Goal: Task Accomplishment & Management: Use online tool/utility

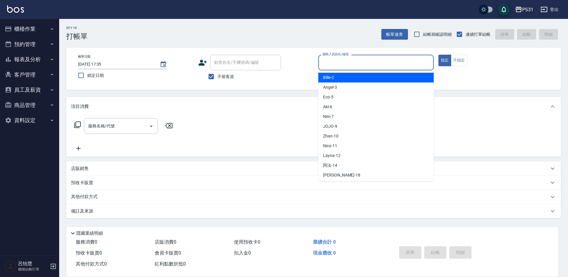
click at [380, 64] on input "服務人員姓名/編號" at bounding box center [376, 62] width 110 height 10
type input "JOJO-9"
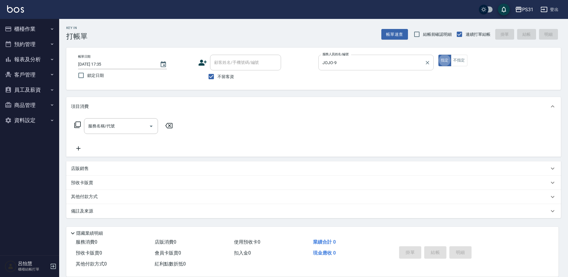
type button "true"
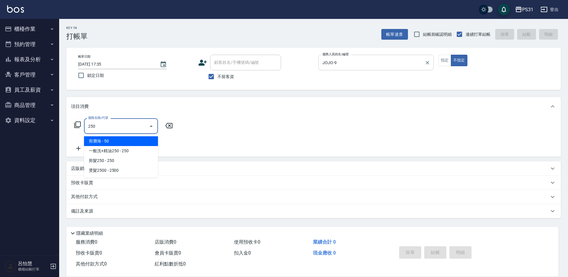
type input "剪瀏海(250)"
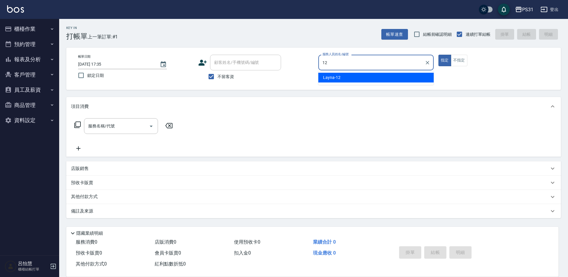
type input "Layna-12"
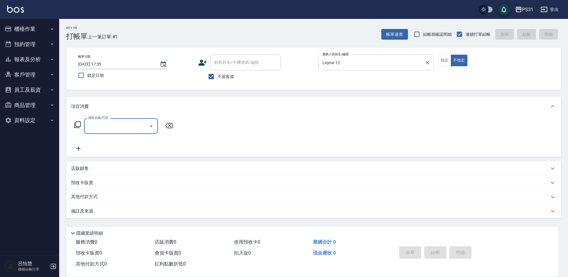
type input "2"
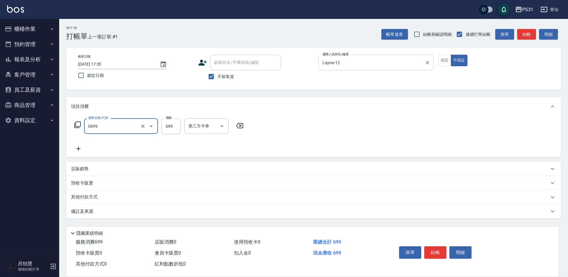
type input "精油699(0699)"
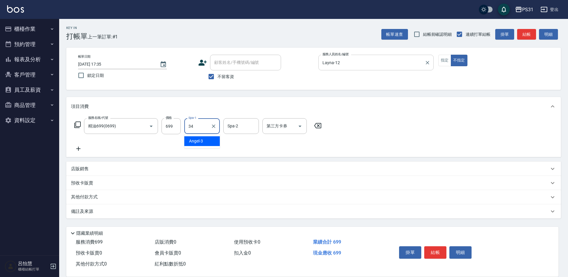
type input "鈺欣-34"
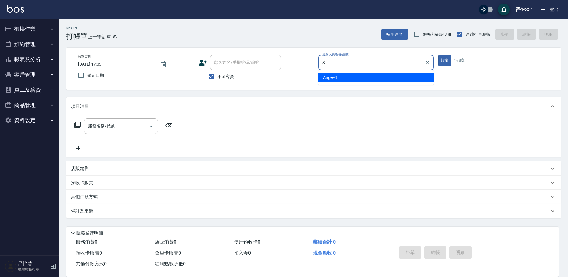
type input "Angel-3"
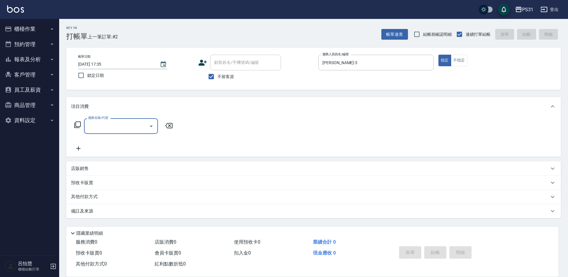
click at [76, 127] on icon at bounding box center [77, 124] width 7 height 7
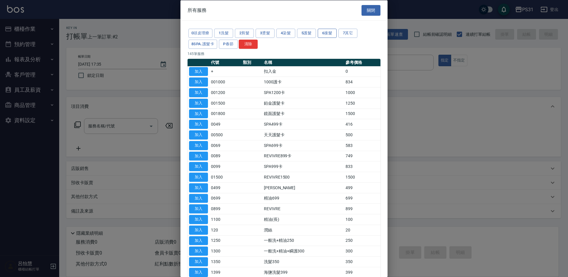
click at [335, 34] on button "6接髮" at bounding box center [327, 33] width 19 height 9
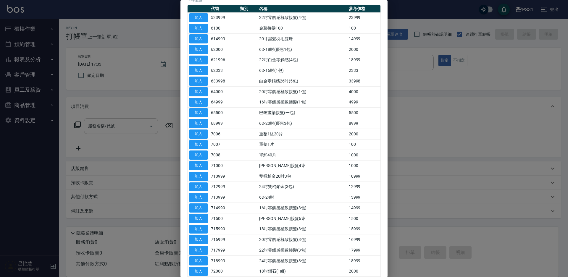
scroll to position [25, 0]
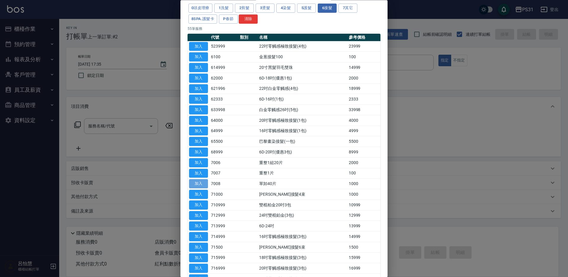
click at [201, 182] on button "加入" at bounding box center [198, 183] width 19 height 9
type input "單卸40片(7008)"
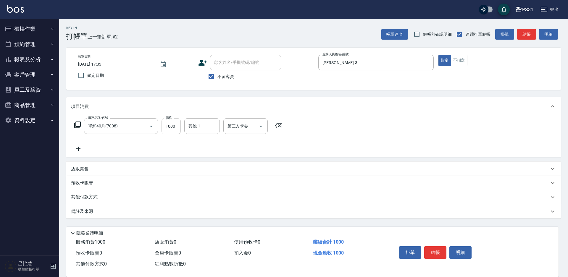
click at [179, 124] on input "1000" at bounding box center [170, 126] width 19 height 16
type input "1500"
type input "陳泳龍-20"
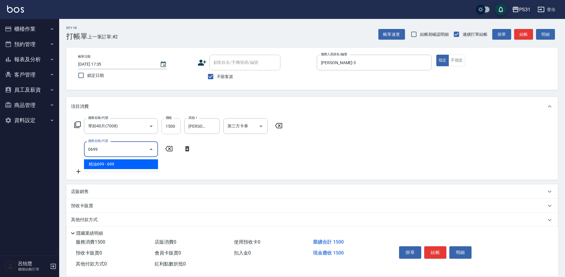
type input "精油699(0699)"
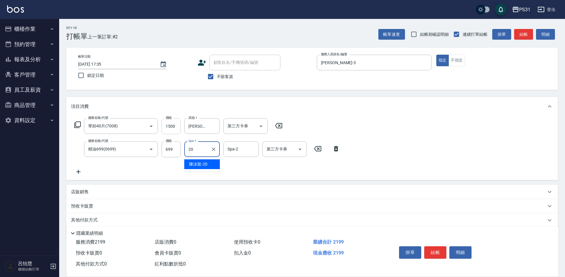
type input "陳泳龍-20"
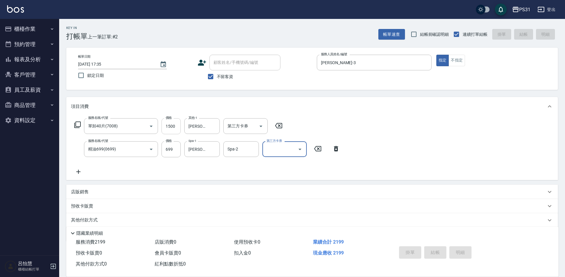
type input "2025/09/16 17:36"
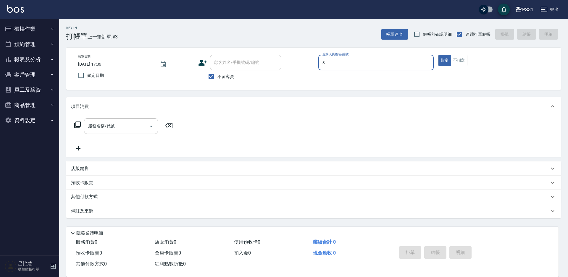
type input "Angel-3"
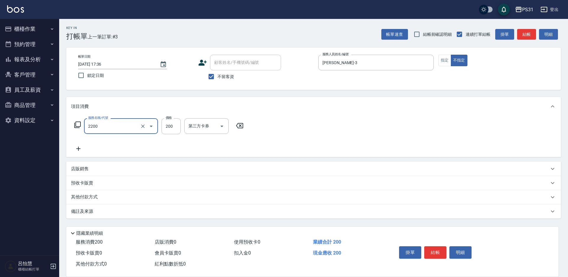
type input "剪髮200(2200)"
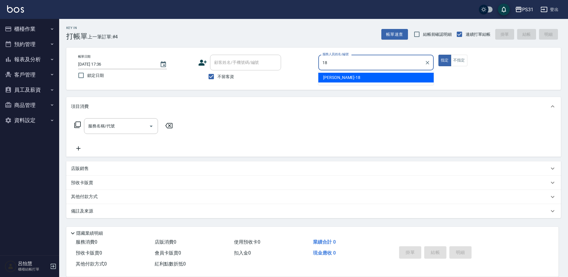
type input "Rita-18"
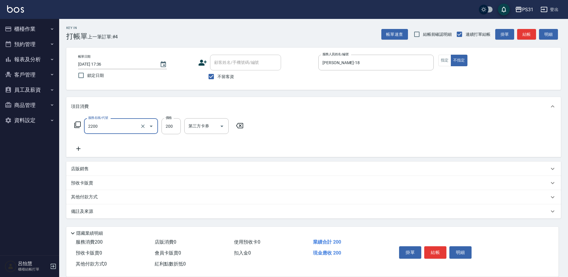
type input "剪髮200(2200)"
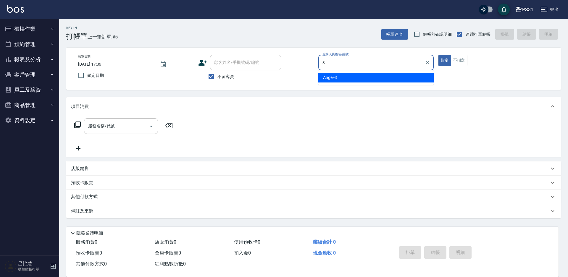
type input "Angel-3"
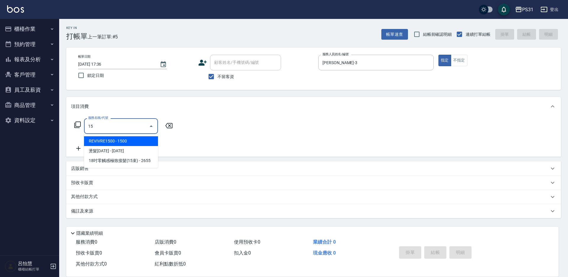
type input "1"
type input "3"
type input "4"
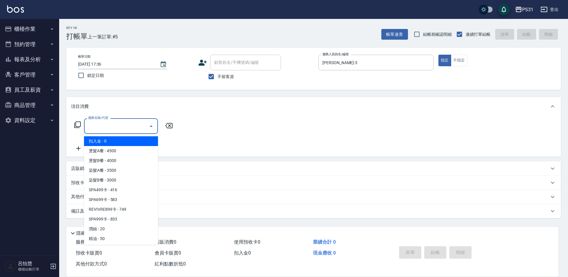
click at [81, 126] on icon at bounding box center [77, 125] width 7 height 7
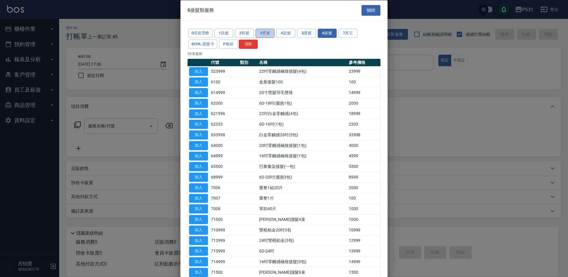
click at [263, 30] on button "3燙髮" at bounding box center [264, 33] width 19 height 9
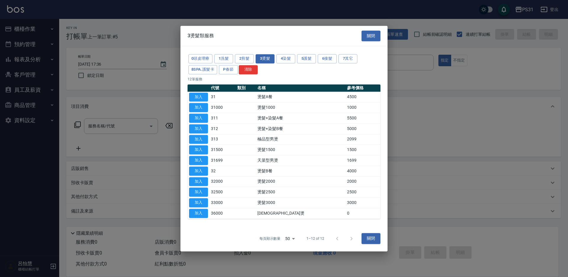
click at [288, 34] on div "3燙髮類服務 關閉" at bounding box center [283, 36] width 207 height 20
click at [283, 56] on button "4染髮" at bounding box center [285, 58] width 19 height 9
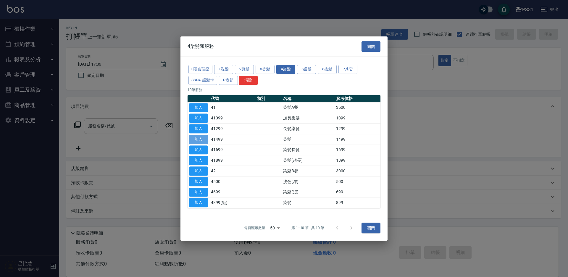
click at [200, 138] on button "加入" at bounding box center [198, 139] width 19 height 9
type input "染髮(41499)"
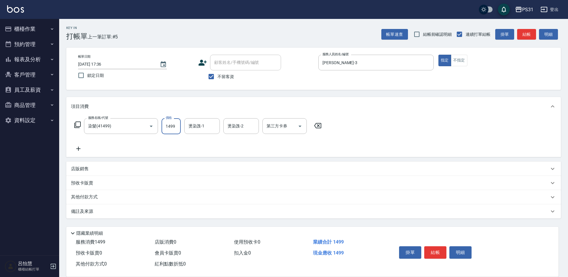
click at [177, 126] on input "1499" at bounding box center [170, 126] width 19 height 16
type input "1500"
type input "陳泳龍-20"
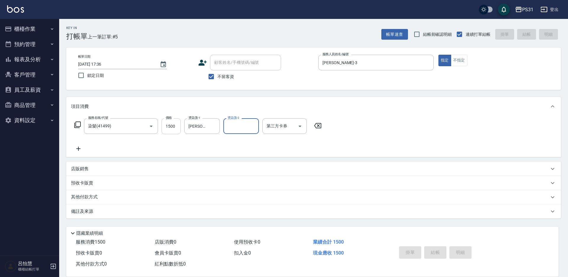
type input "2025/09/16 17:37"
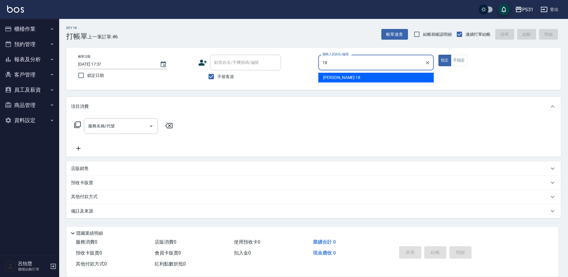
type input "Rita-18"
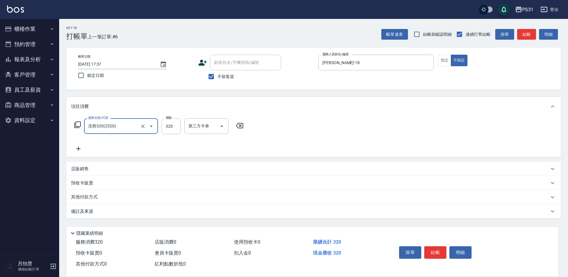
type input "洗剪320(2320)"
click at [144, 127] on icon "Clear" at bounding box center [143, 126] width 4 height 4
type input "20"
click at [125, 128] on input "服務名稱/代號" at bounding box center [113, 126] width 52 height 10
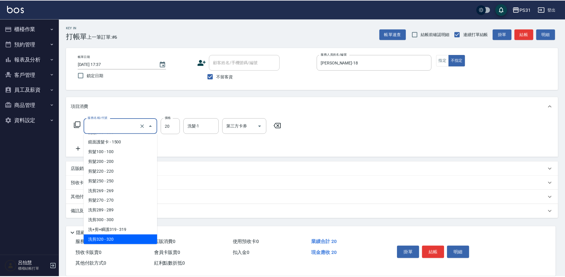
scroll to position [0, 0]
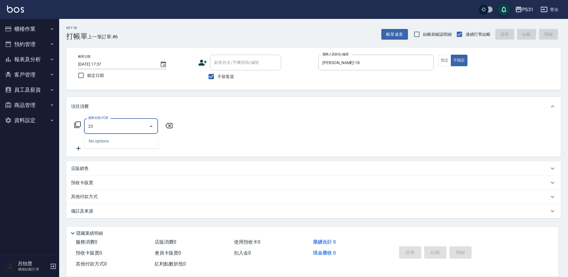
type input "2"
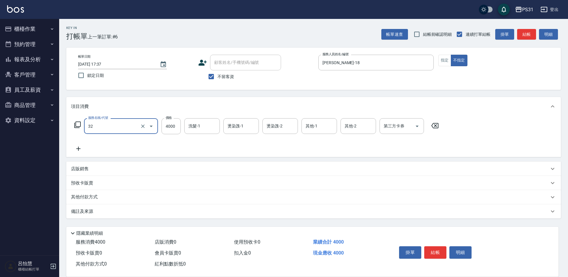
type input "燙髮B餐(32)"
type input "2099"
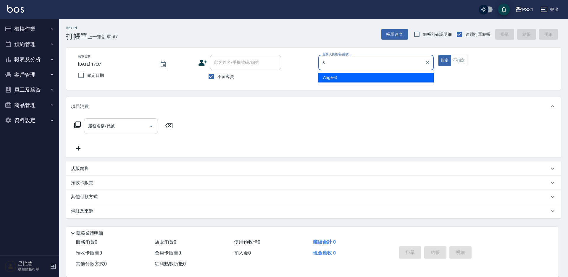
type input "Angel-3"
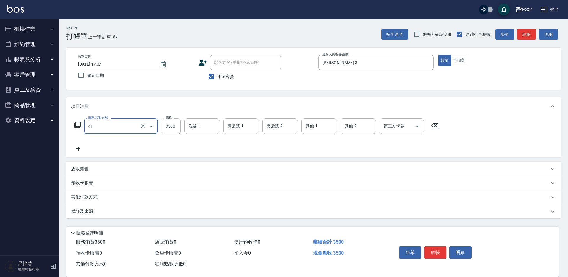
type input "染髮A餐(41)"
click at [172, 126] on input "3099" at bounding box center [170, 126] width 19 height 16
type input "897"
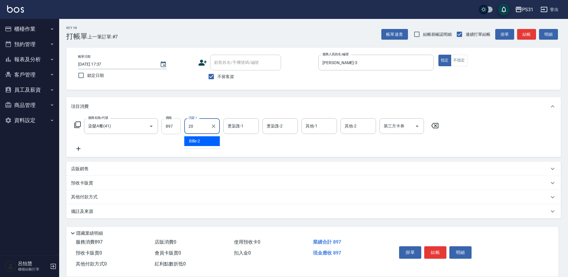
type input "陳泳龍-20"
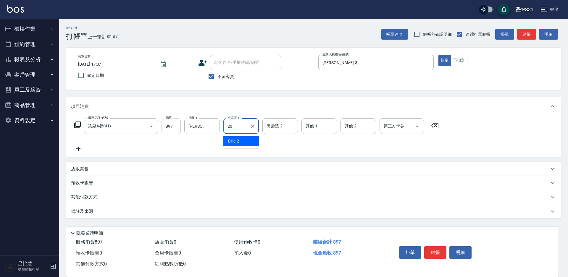
type input "陳泳龍-20"
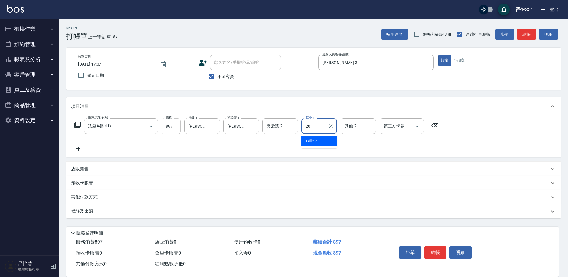
type input "陳泳龍-20"
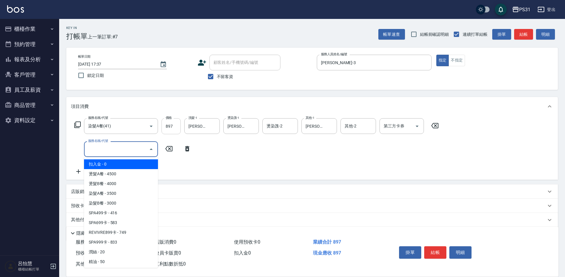
type input "扣入金(+)"
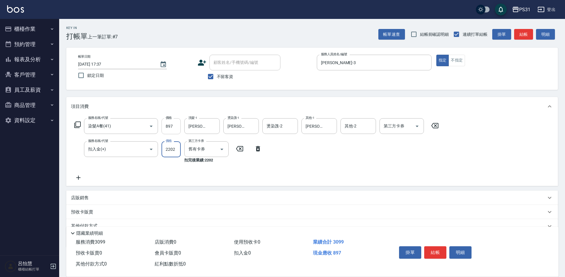
type input "2202"
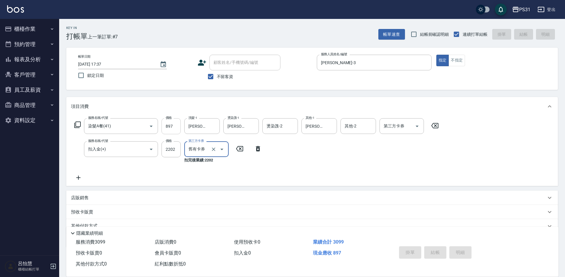
type input "2025/09/16 17:38"
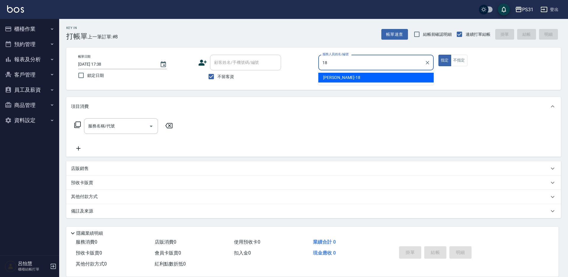
type input "Rita-18"
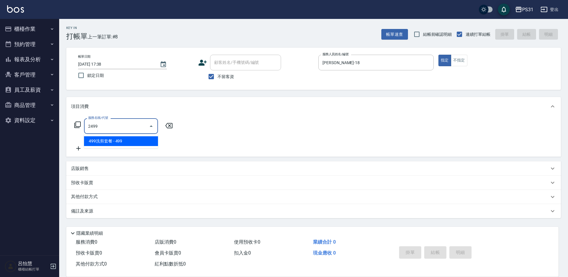
type input "499洗剪套餐(2499)"
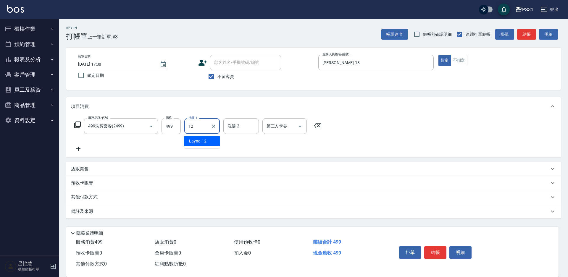
type input "Layna-12"
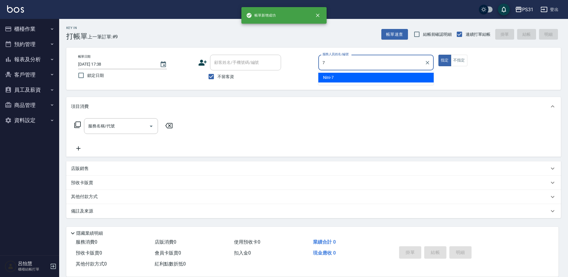
type input "Nini-7"
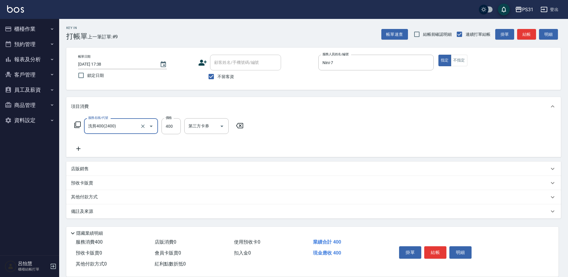
type input "洗剪400(2400)"
click at [195, 132] on div "洗髮-1" at bounding box center [201, 126] width 35 height 16
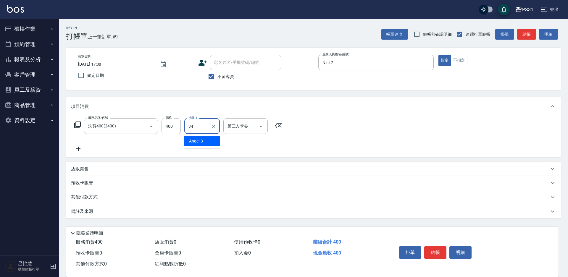
type input "鈺欣-34"
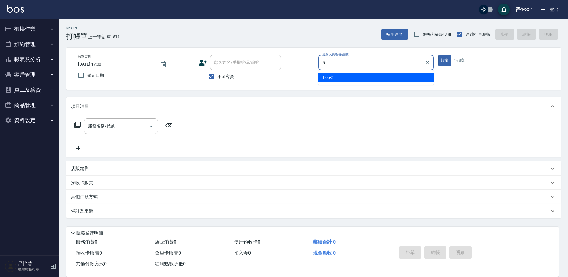
type input "Eco-5"
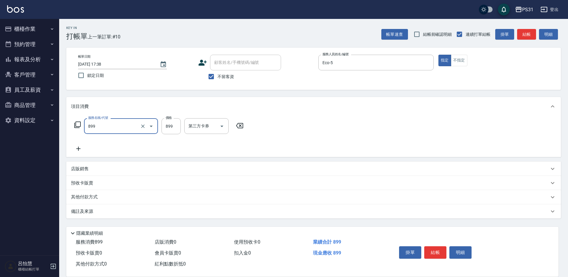
type input "899洗剪套餐(899)"
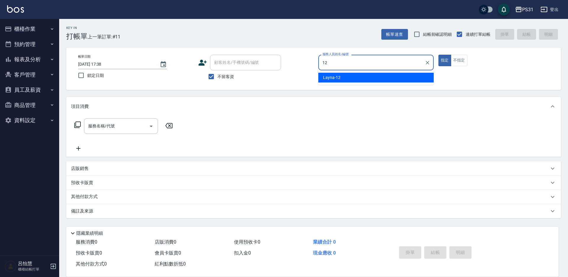
type input "Layna-12"
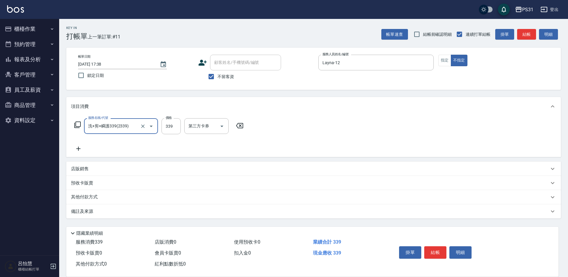
type input "洗+剪+瞬護339(2339)"
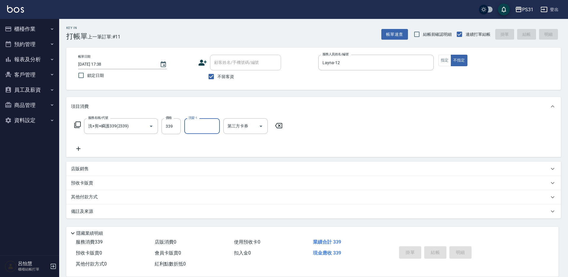
type input "2025/09/16 17:39"
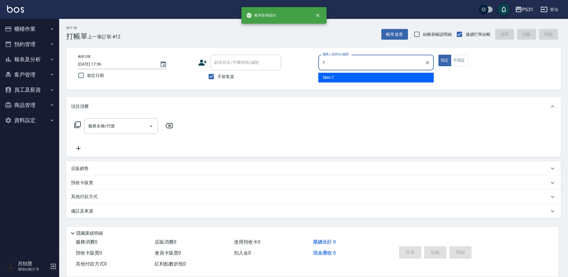
type input "Nini-7"
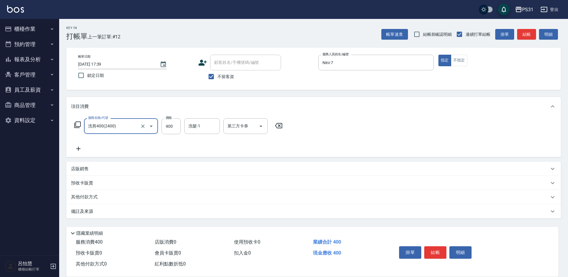
type input "洗剪400(2400)"
type input "鈺欣-34"
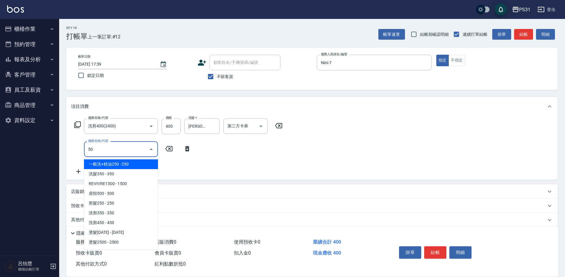
type input "5"
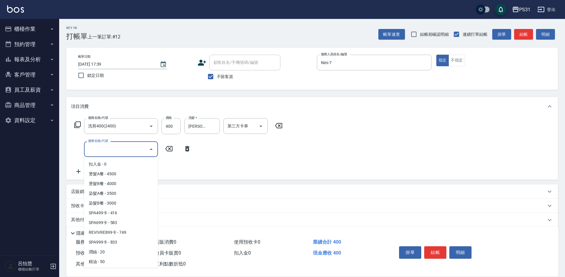
scroll to position [18, 0]
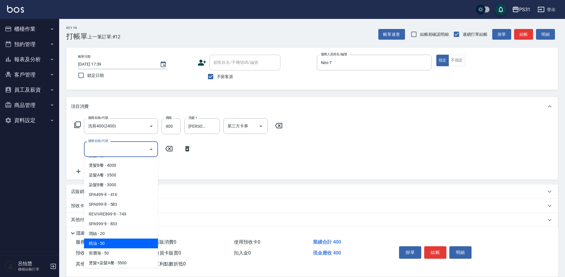
type input "精油(150)"
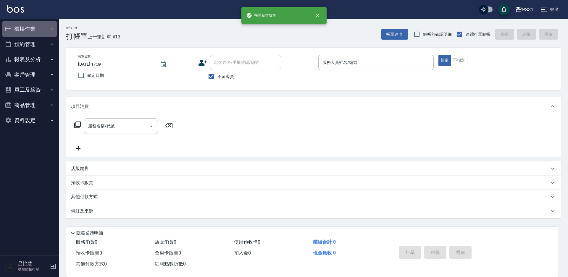
click at [32, 32] on button "櫃檯作業" at bounding box center [29, 28] width 54 height 15
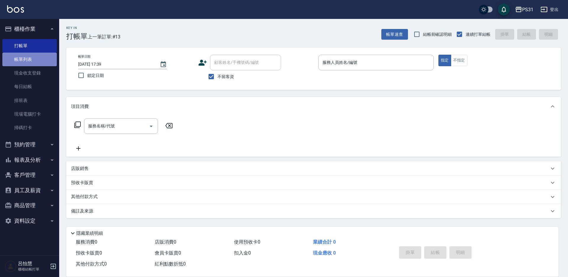
click at [26, 58] on link "帳單列表" at bounding box center [29, 60] width 54 height 14
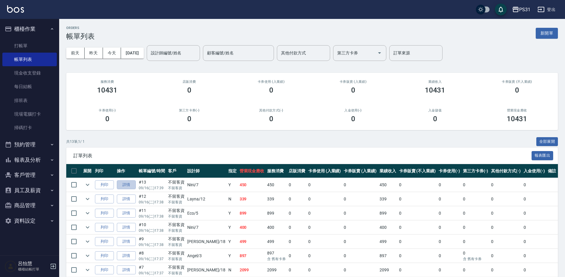
click at [125, 183] on link "詳情" at bounding box center [126, 184] width 19 height 9
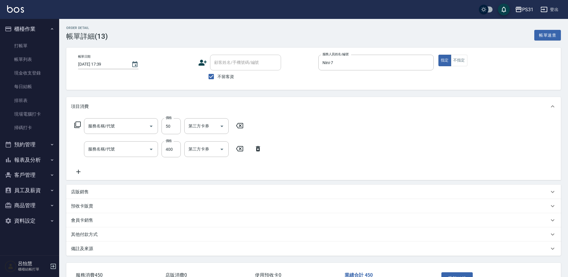
checkbox input "true"
type input "Nini-7"
type input "精油(150)"
type input "洗剪400(2400)"
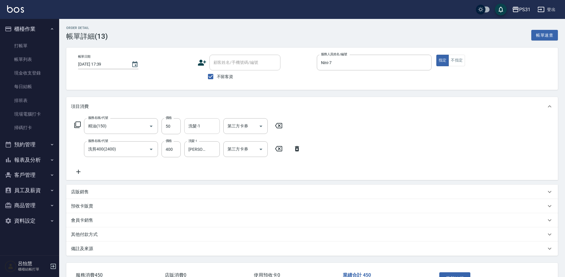
click at [199, 120] on div "洗髮-1" at bounding box center [201, 126] width 35 height 16
type input "鈺欣-34"
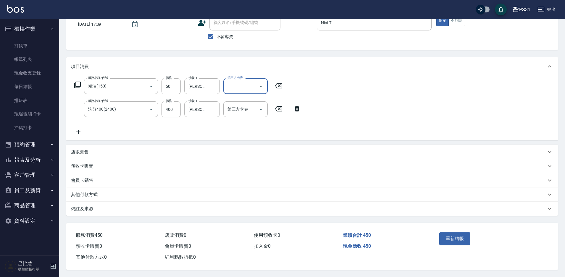
scroll to position [43, 0]
click at [449, 232] on button "重新結帳" at bounding box center [454, 238] width 31 height 12
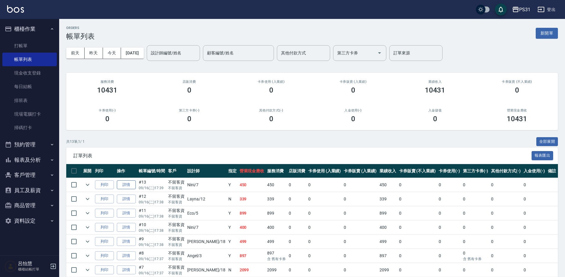
click at [125, 184] on link "詳情" at bounding box center [126, 184] width 19 height 9
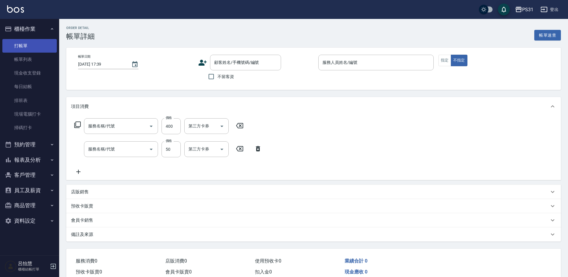
checkbox input "true"
type input "Nini-7"
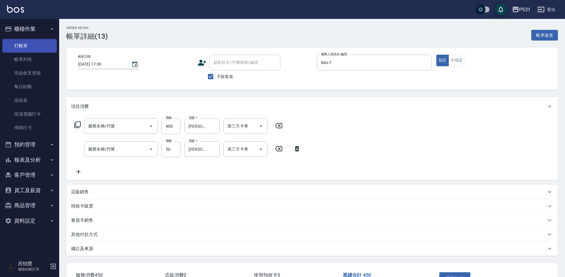
type input "洗剪400(2400)"
type input "精油(150)"
click at [28, 41] on link "打帳單" at bounding box center [29, 46] width 54 height 14
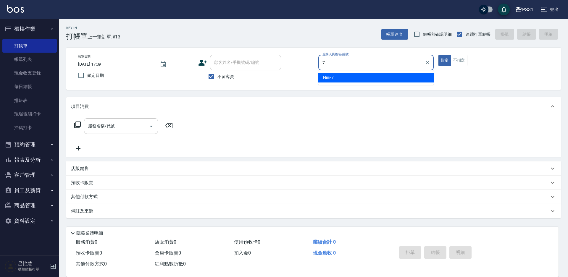
type input "Nini-7"
type button "true"
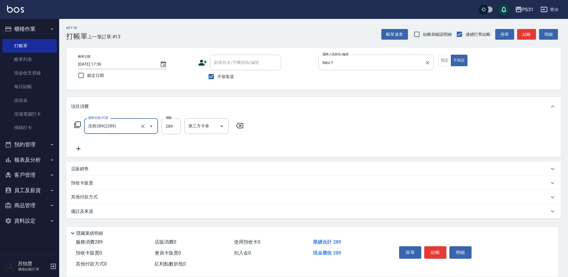
type input "洗剪289(2289)"
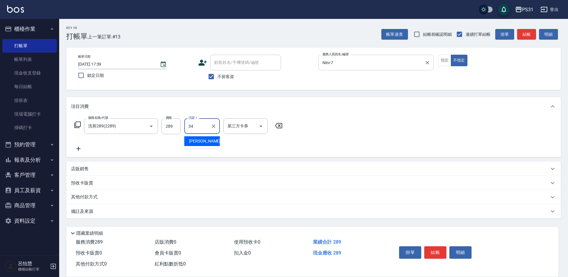
type input "鈺欣-34"
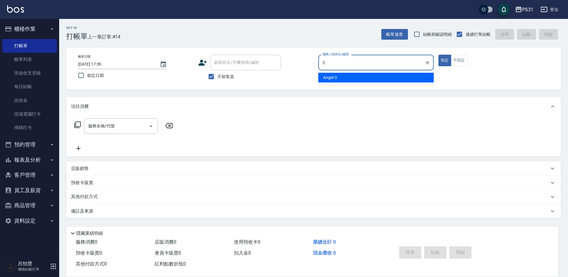
type input "Angel-3"
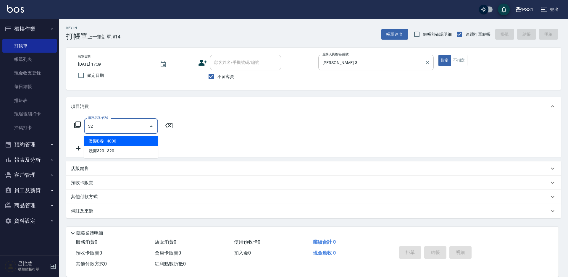
type input "3"
type input "染髮B餐(42)"
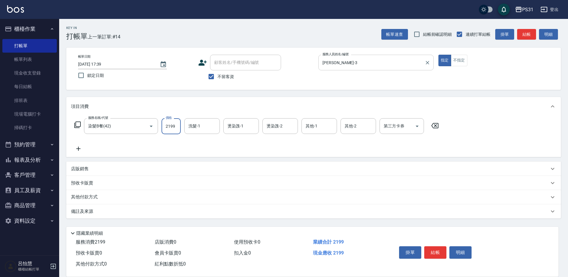
type input "2199"
type input "陳泳龍-20"
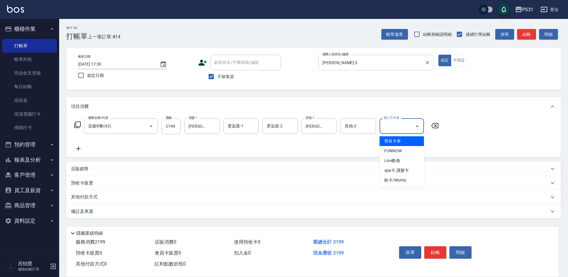
type input "舊有卡券"
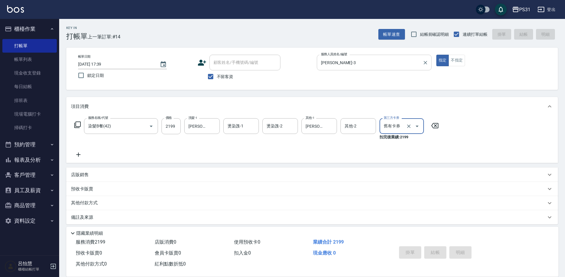
type input "2025/09/16 17:40"
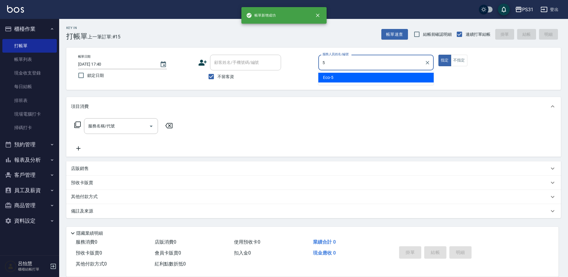
type input "Eco-5"
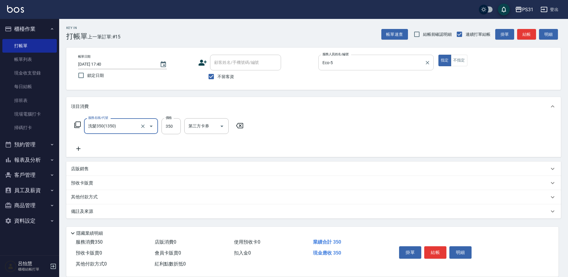
type input "洗髮350(1350)"
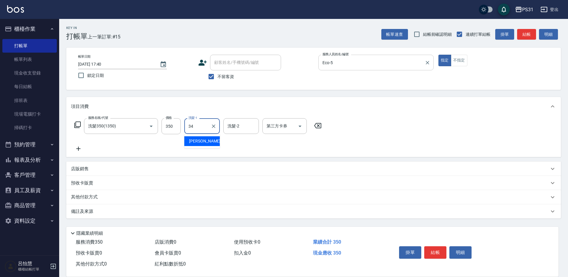
type input "鈺欣-34"
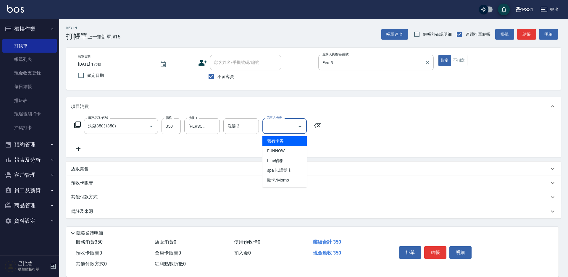
type input "舊有卡券"
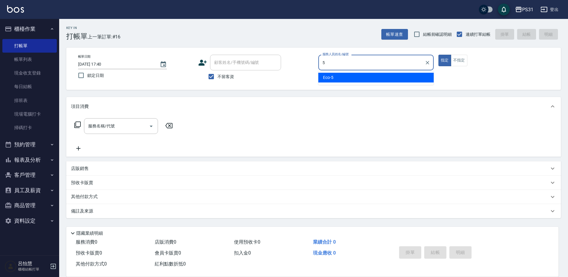
type input "Eco-5"
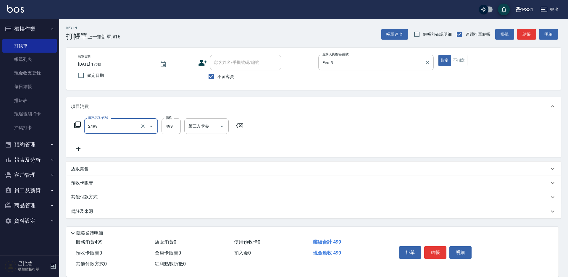
type input "499洗剪套餐(2499)"
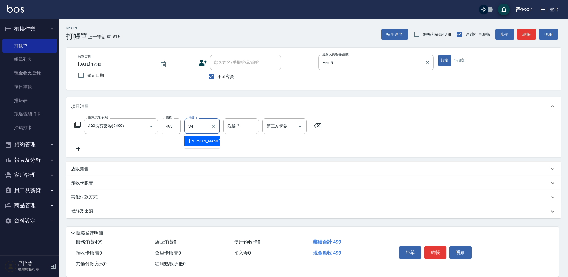
type input "鈺欣-34"
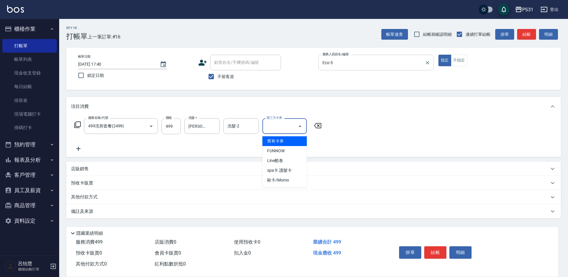
type input "舊有卡券"
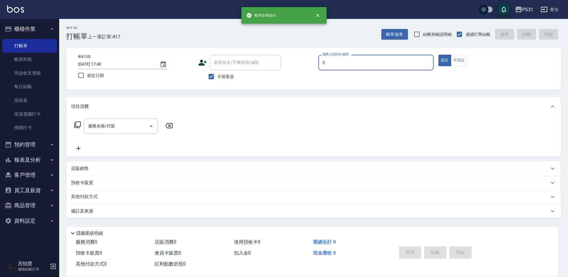
type input "Eco-5"
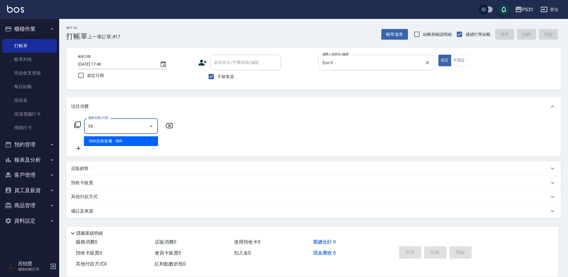
type input "5"
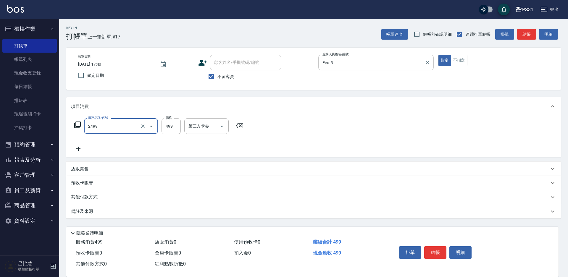
type input "499洗剪套餐(2499)"
type input "599"
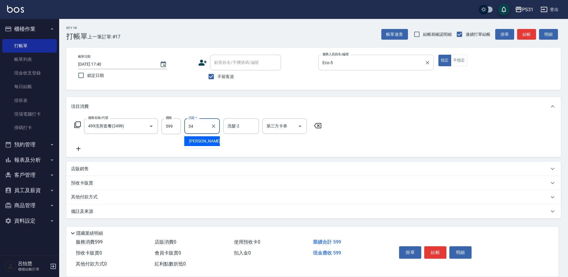
type input "鈺欣-34"
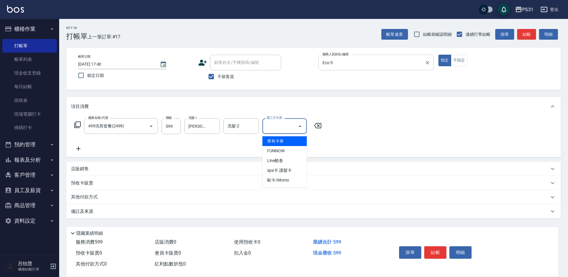
type input "舊有卡券"
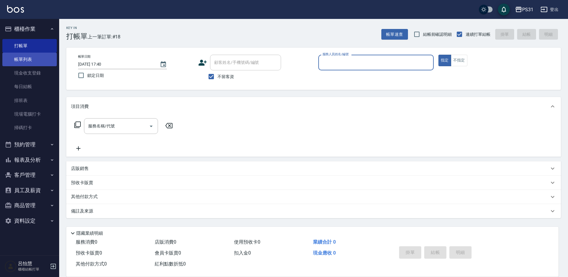
click at [23, 60] on link "帳單列表" at bounding box center [29, 60] width 54 height 14
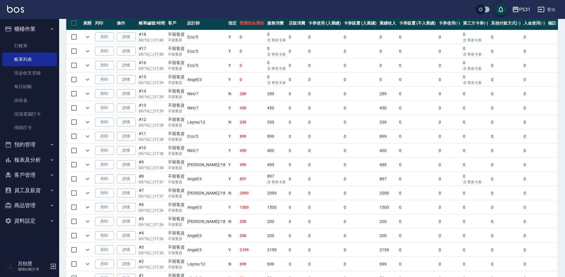
scroll to position [179, 0]
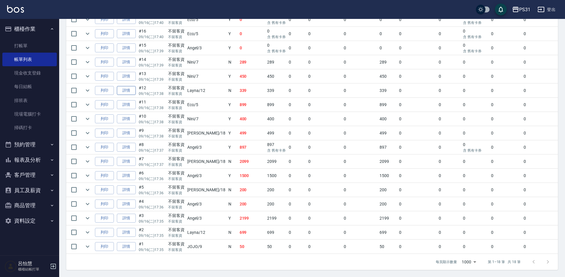
click at [127, 90] on link "詳情" at bounding box center [126, 90] width 19 height 9
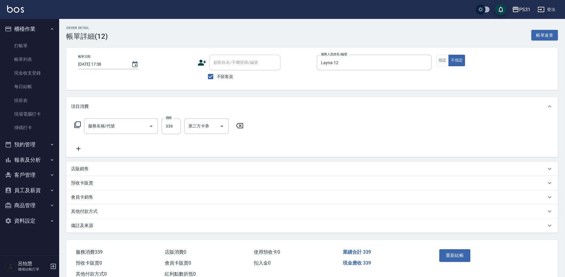
type input "2025/09/16 17:38"
checkbox input "true"
type input "Layna-12"
type input "洗+剪+瞬護339(2339)"
click at [197, 122] on div "洗髮-1 洗髮-1" at bounding box center [201, 126] width 35 height 16
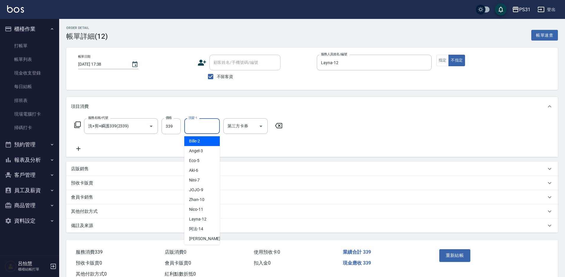
type input "Bille-2"
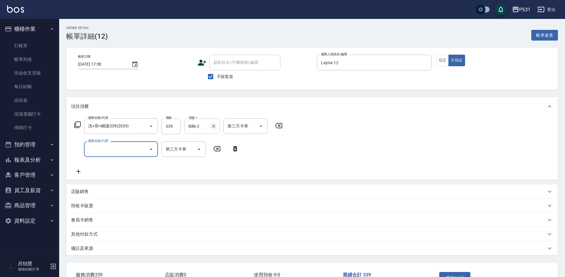
click at [214, 129] on button "Clear" at bounding box center [213, 126] width 8 height 8
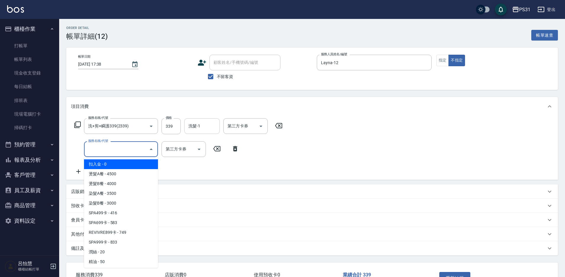
click at [111, 151] on input "服務名稱/代號" at bounding box center [117, 149] width 60 height 10
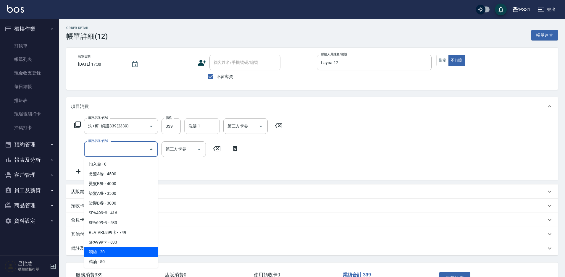
type input "潤絲(120)"
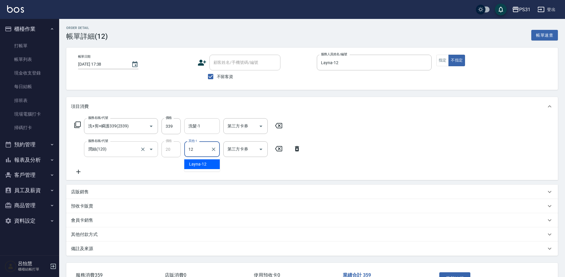
type input "Layna-12"
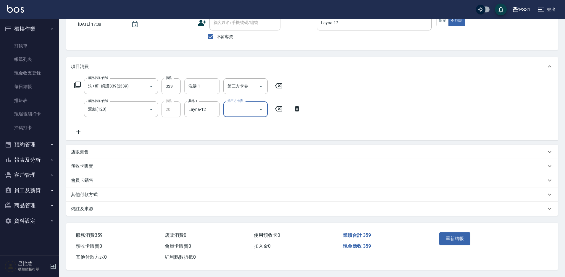
scroll to position [43, 0]
click at [455, 233] on button "重新結帳" at bounding box center [454, 238] width 31 height 12
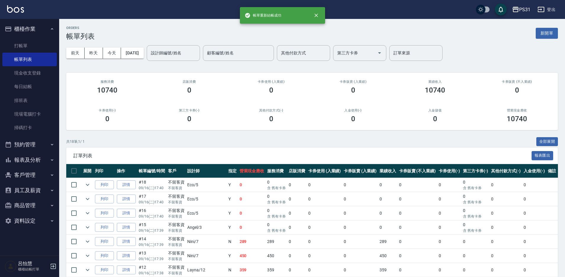
click at [37, 161] on button "報表及分析" at bounding box center [29, 159] width 54 height 15
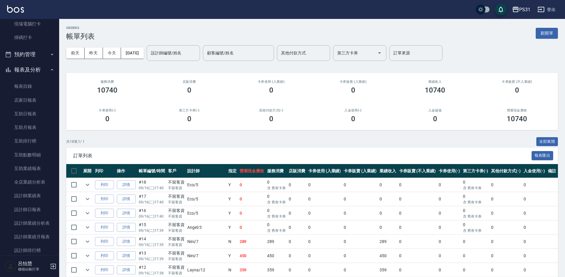
scroll to position [177, 0]
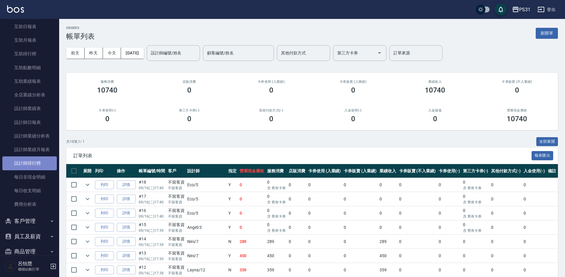
click at [41, 162] on link "設計師排行榜" at bounding box center [29, 163] width 54 height 14
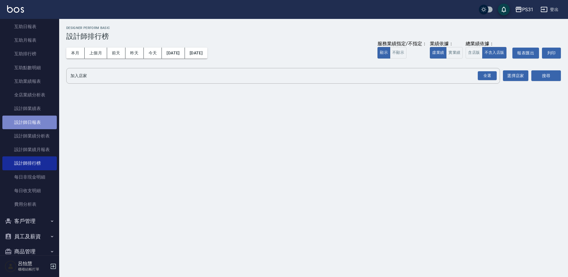
click at [43, 124] on link "設計師日報表" at bounding box center [29, 123] width 54 height 14
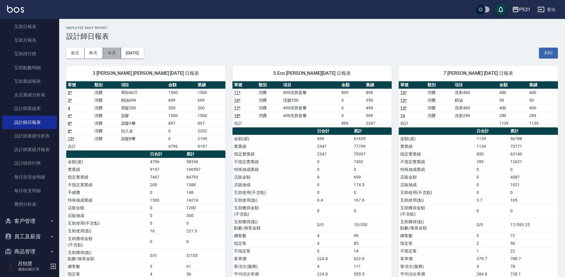
click at [111, 52] on button "今天" at bounding box center [112, 53] width 18 height 11
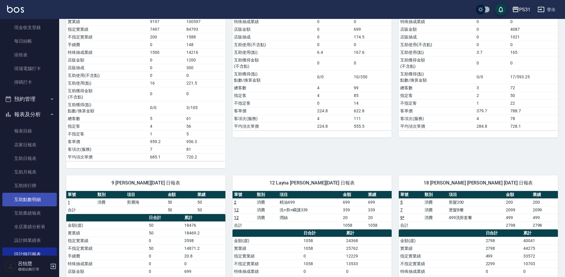
scroll to position [59, 0]
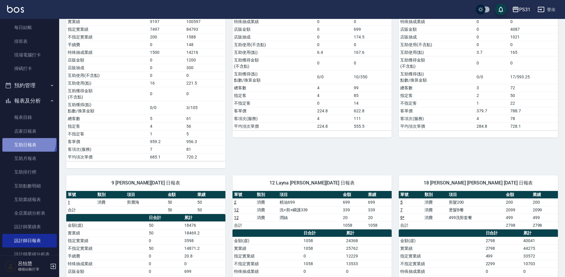
click at [25, 141] on link "互助日報表" at bounding box center [29, 145] width 54 height 14
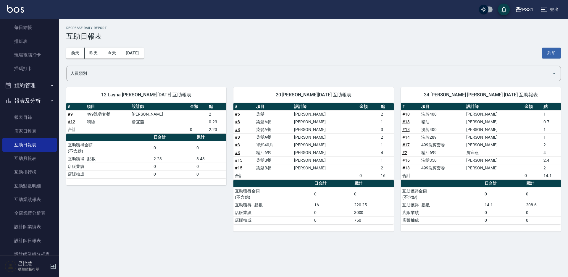
click at [40, 99] on button "報表及分析" at bounding box center [29, 100] width 54 height 15
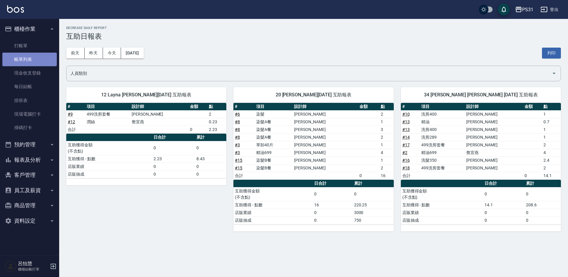
click at [36, 60] on link "帳單列表" at bounding box center [29, 60] width 54 height 14
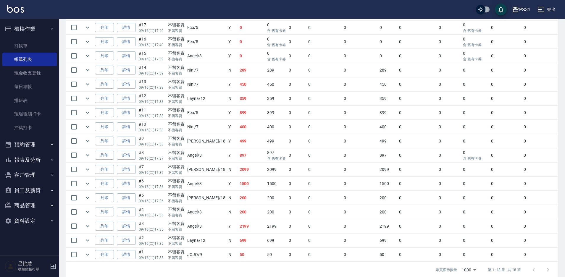
scroll to position [179, 0]
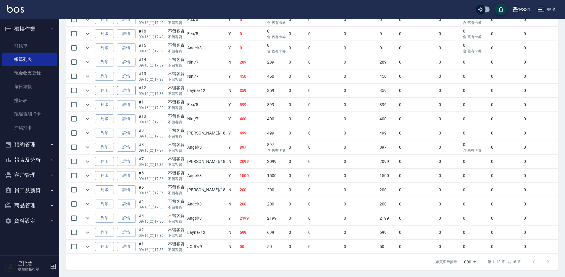
click at [128, 89] on link "詳情" at bounding box center [126, 90] width 19 height 9
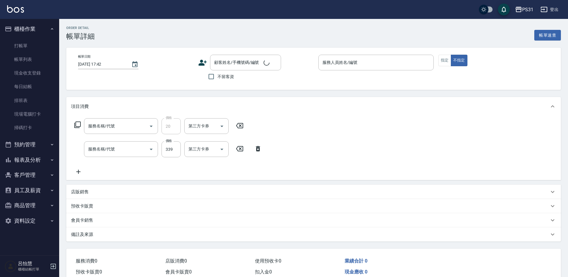
type input "2025/09/16 17:38"
checkbox input "true"
type input "Layna-12"
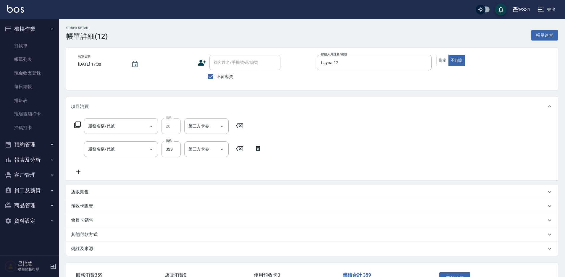
type input "潤絲(120)"
type input "洗+剪+瞬護339(2339)"
click at [278, 126] on icon at bounding box center [278, 125] width 15 height 7
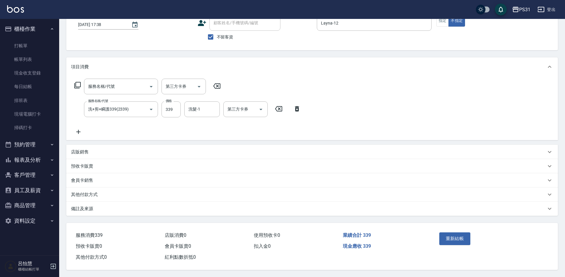
scroll to position [42, 0]
click at [218, 83] on icon at bounding box center [216, 85] width 7 height 5
click at [218, 83] on icon at bounding box center [216, 86] width 15 height 7
click at [451, 239] on button "重新結帳" at bounding box center [454, 238] width 31 height 12
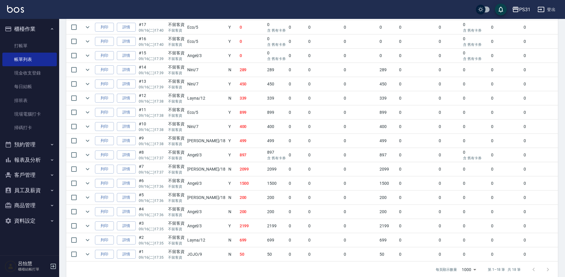
scroll to position [179, 0]
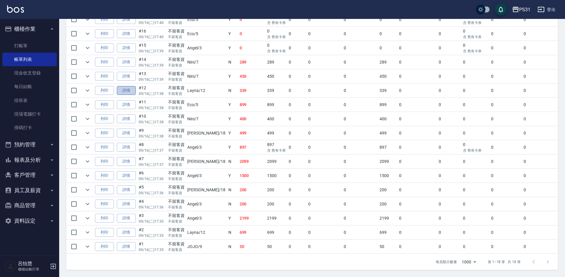
click at [126, 89] on link "詳情" at bounding box center [126, 90] width 19 height 9
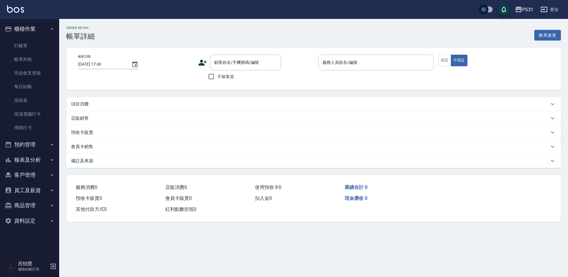
type input "2025/09/16 17:38"
checkbox input "true"
type input "Layna-12"
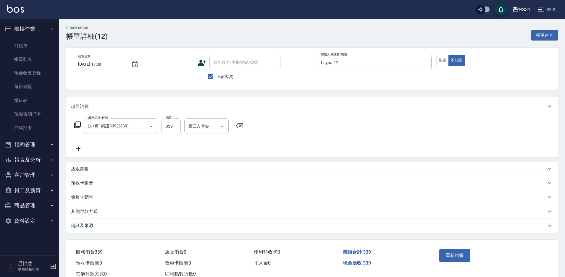
type input "洗+剪+瞬護339(2339)"
click at [20, 45] on link "打帳單" at bounding box center [29, 46] width 54 height 14
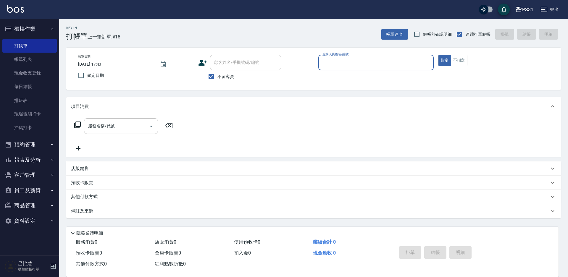
click at [37, 159] on button "報表及分析" at bounding box center [29, 159] width 54 height 15
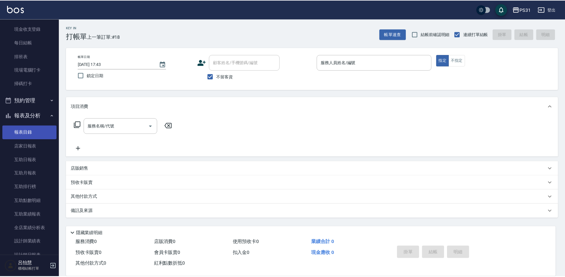
scroll to position [118, 0]
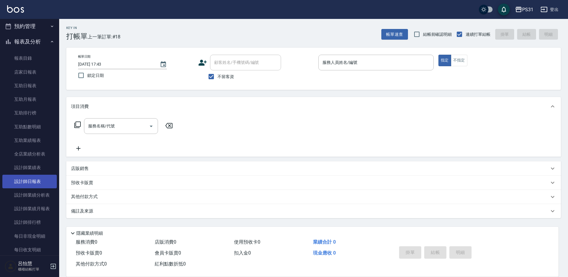
click at [48, 179] on link "設計師日報表" at bounding box center [29, 182] width 54 height 14
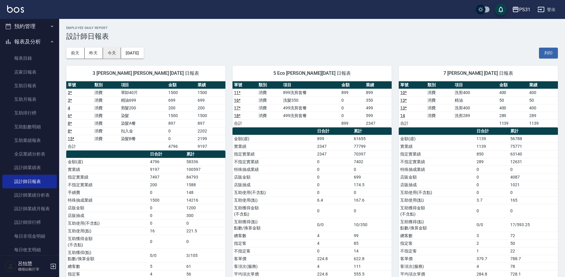
click at [109, 49] on button "今天" at bounding box center [112, 53] width 18 height 11
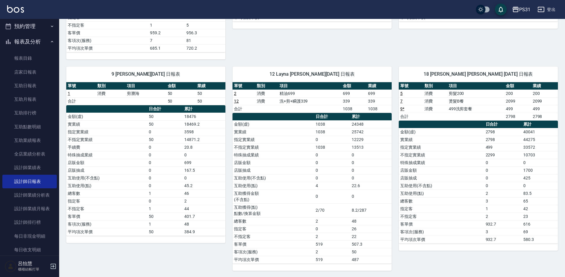
scroll to position [258, 0]
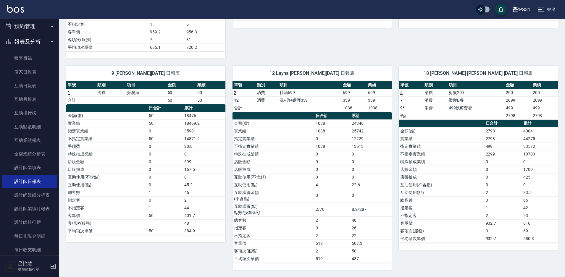
click at [303, 106] on td "a dense table" at bounding box center [309, 108] width 63 height 8
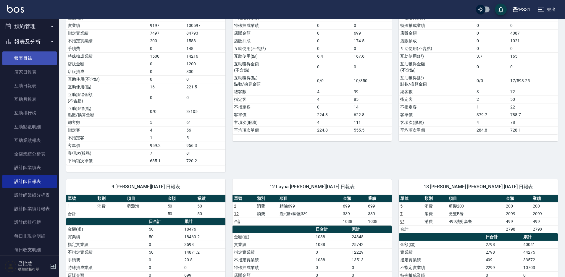
scroll to position [110, 0]
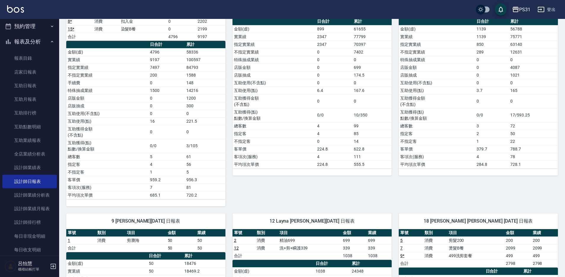
click at [26, 42] on button "報表及分析" at bounding box center [29, 41] width 54 height 15
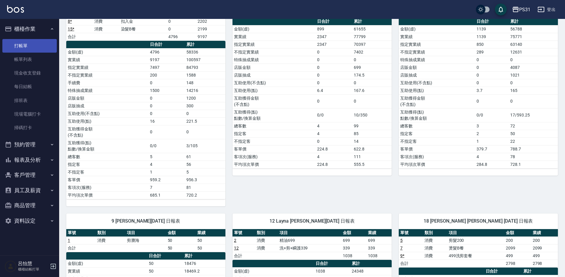
scroll to position [0, 0]
click at [28, 45] on link "打帳單" at bounding box center [29, 46] width 54 height 14
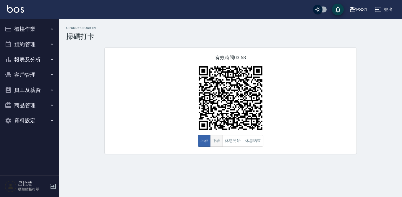
click at [216, 140] on button "下班" at bounding box center [216, 141] width 13 height 12
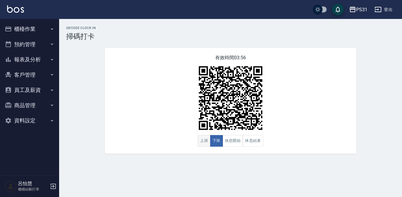
click at [199, 143] on button "上班" at bounding box center [204, 141] width 13 height 12
